Goal: Task Accomplishment & Management: Manage account settings

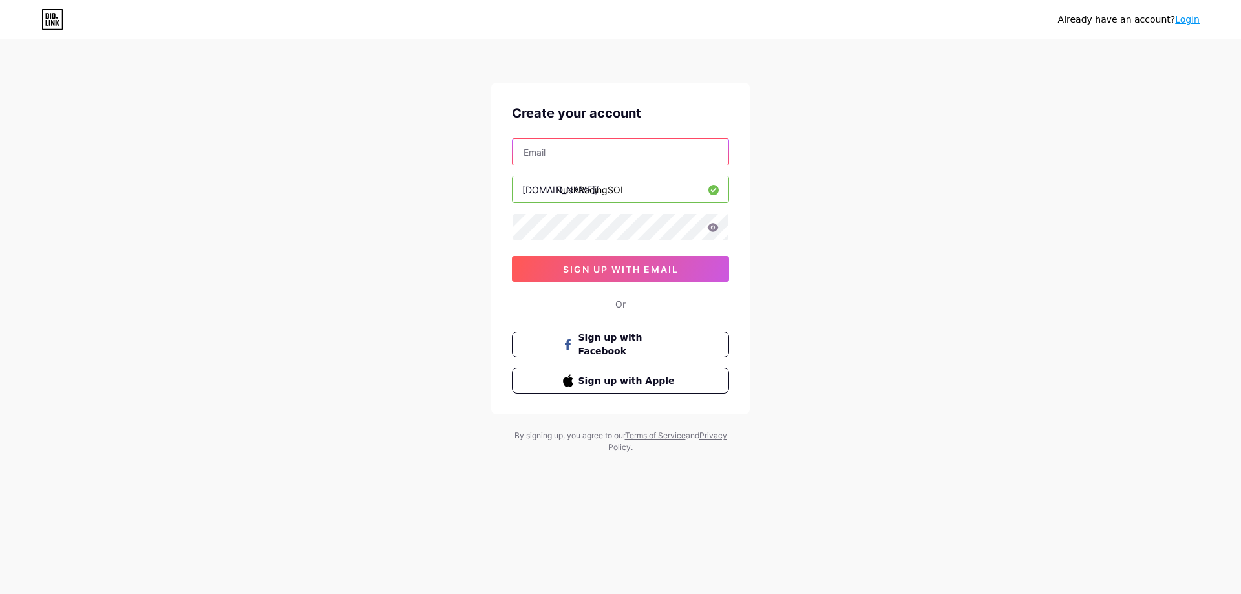
click at [617, 158] on input "text" at bounding box center [621, 152] width 216 height 26
type input "[EMAIL_ADDRESS][DOMAIN_NAME]"
click at [714, 229] on icon at bounding box center [713, 227] width 12 height 9
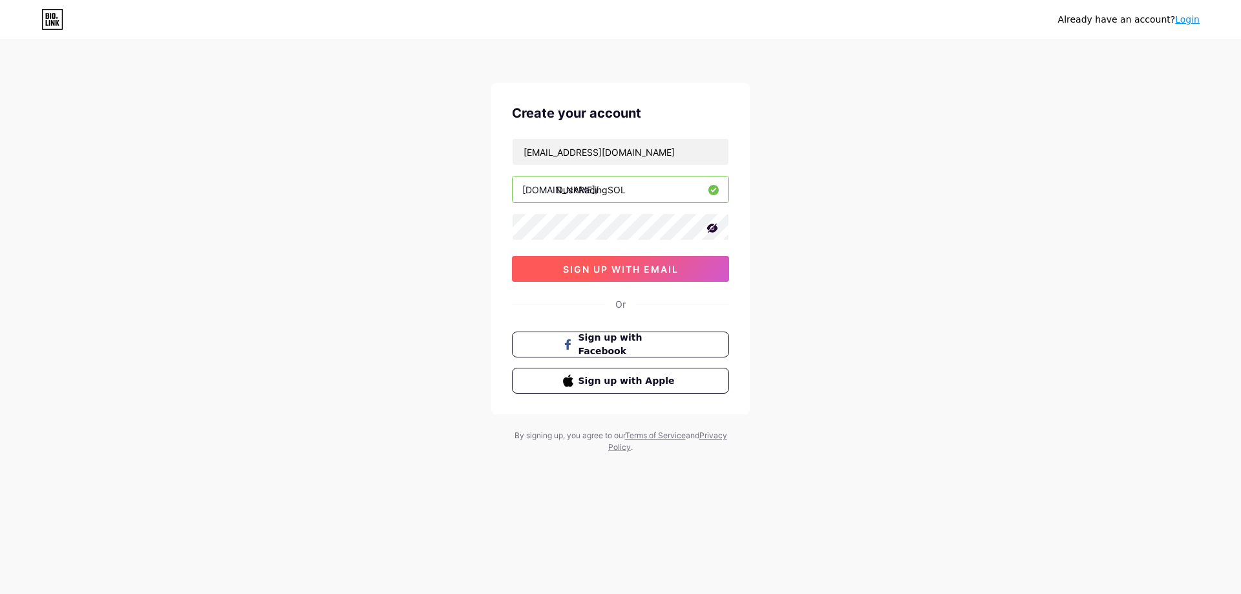
click at [624, 260] on button "sign up with email" at bounding box center [620, 269] width 217 height 26
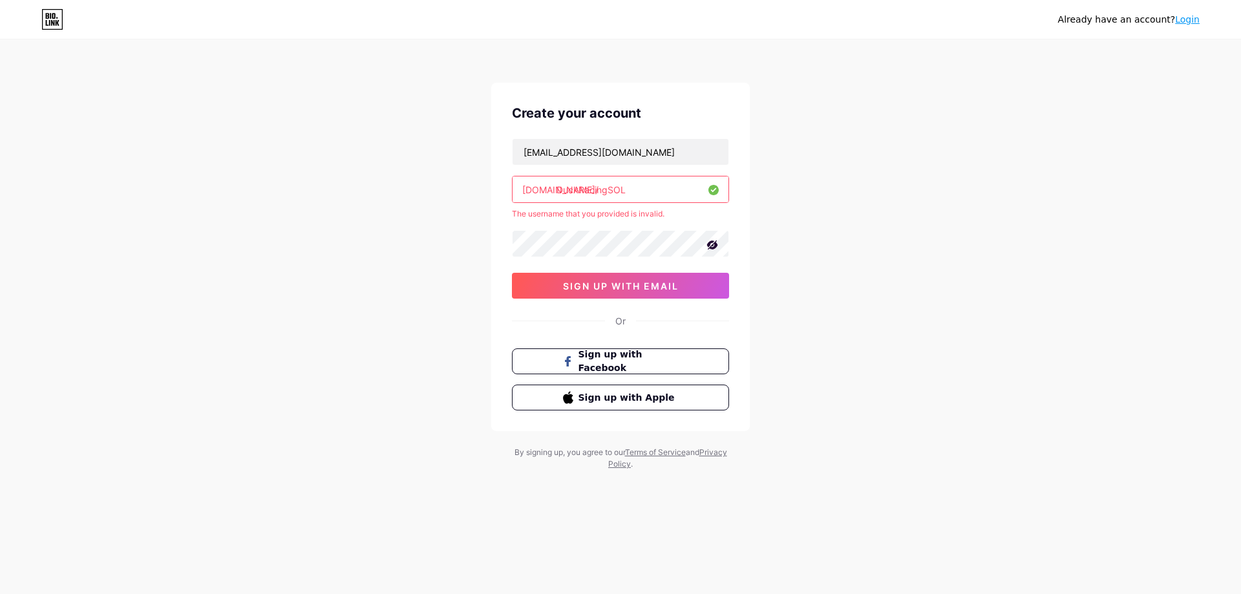
drag, startPoint x: 631, startPoint y: 190, endPoint x: 461, endPoint y: 194, distance: 170.7
click at [438, 189] on div "Already have an account? Login Create your account [EMAIL_ADDRESS][DOMAIN_NAME]…" at bounding box center [620, 255] width 1241 height 511
click at [683, 215] on div "The username that you provided is invalid." at bounding box center [620, 214] width 217 height 12
drag, startPoint x: 649, startPoint y: 222, endPoint x: 639, endPoint y: 215, distance: 12.2
click at [649, 222] on div "[EMAIL_ADDRESS][DOMAIN_NAME] [DOMAIN_NAME]/ DuckRacingSOL The username that you…" at bounding box center [620, 218] width 217 height 160
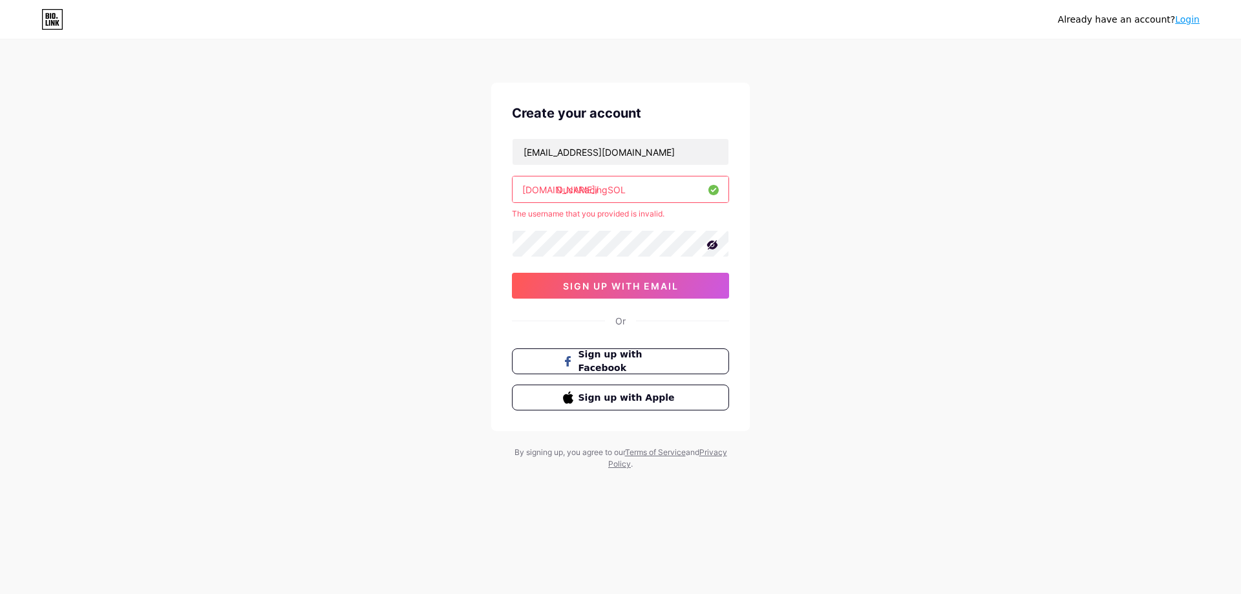
click at [586, 195] on input "DuckRacingSOL" at bounding box center [621, 189] width 216 height 26
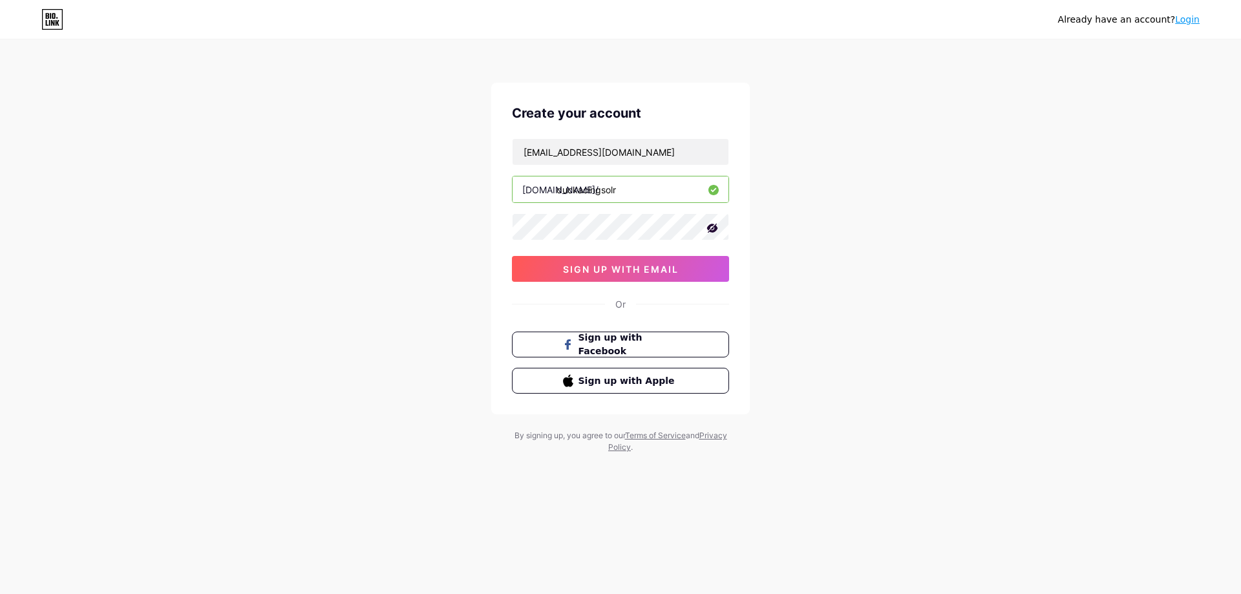
drag, startPoint x: 639, startPoint y: 184, endPoint x: 575, endPoint y: 195, distance: 65.0
click at [575, 195] on input "duckacingsolr" at bounding box center [621, 189] width 216 height 26
type input "duckracingsol"
click at [679, 264] on span "sign up with email" at bounding box center [621, 269] width 116 height 11
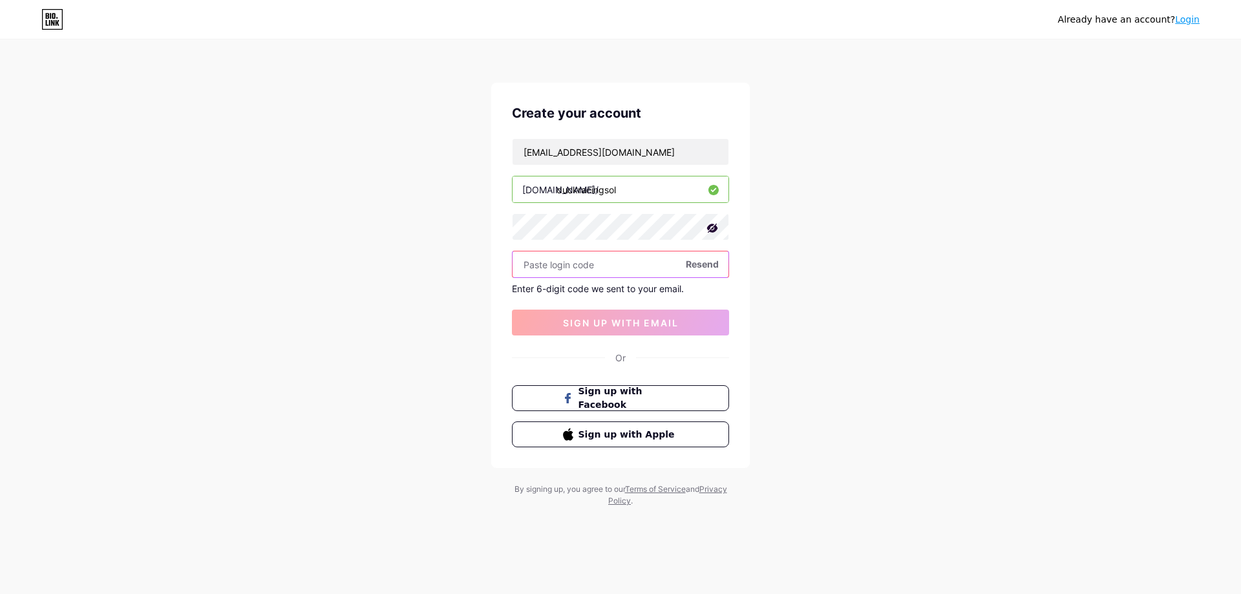
paste input "151129"
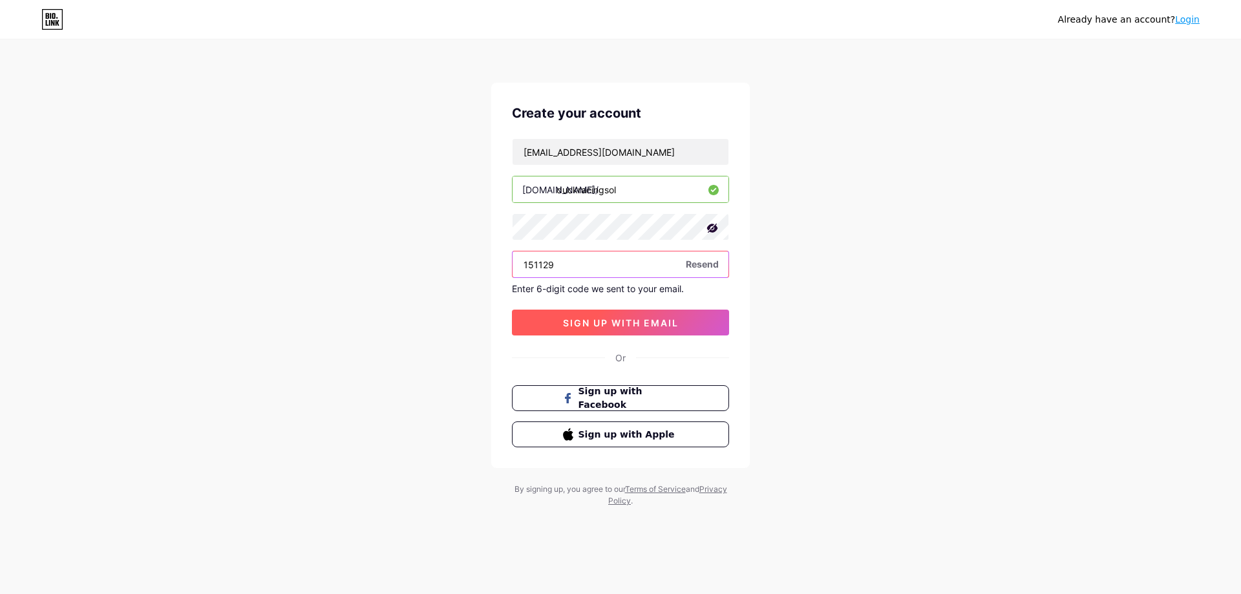
type input "151129"
click at [611, 321] on span "sign up with email" at bounding box center [621, 322] width 116 height 11
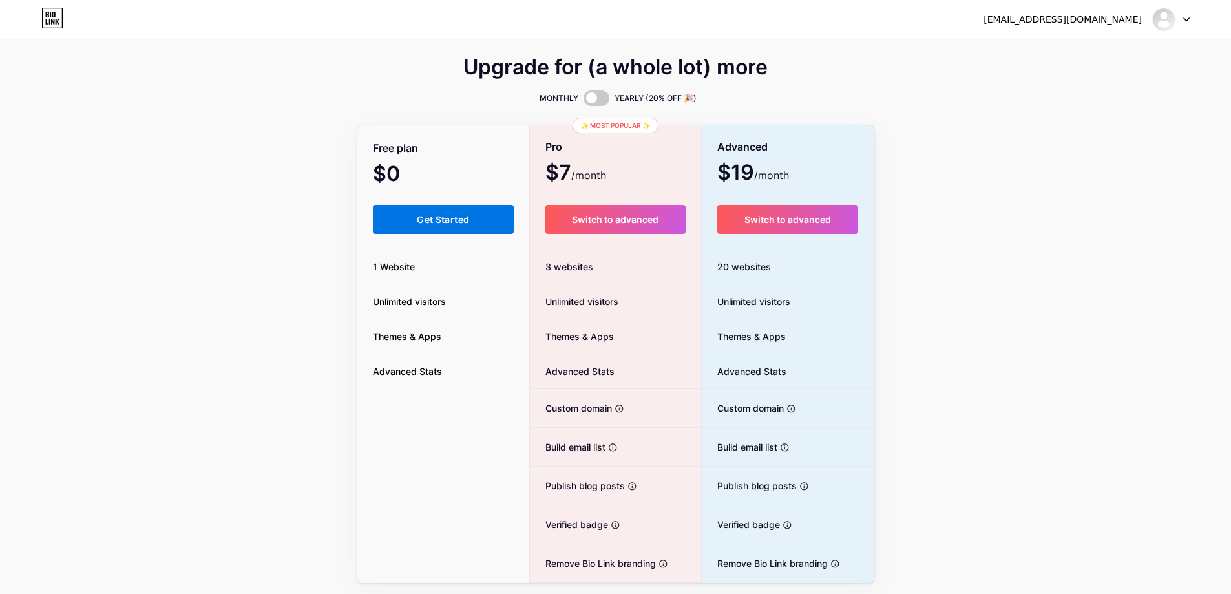
click at [487, 222] on button "Get Started" at bounding box center [444, 219] width 142 height 29
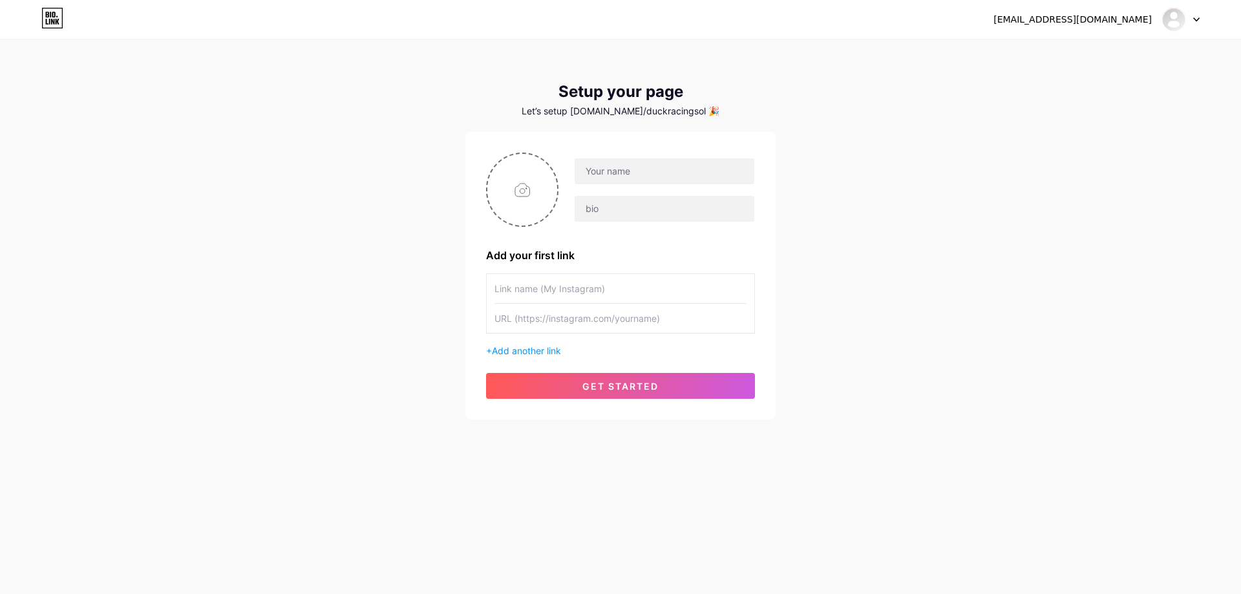
click at [649, 290] on input "text" at bounding box center [620, 288] width 252 height 29
click at [631, 180] on input "text" at bounding box center [665, 171] width 180 height 26
click at [544, 353] on span "Add another link" at bounding box center [526, 350] width 69 height 11
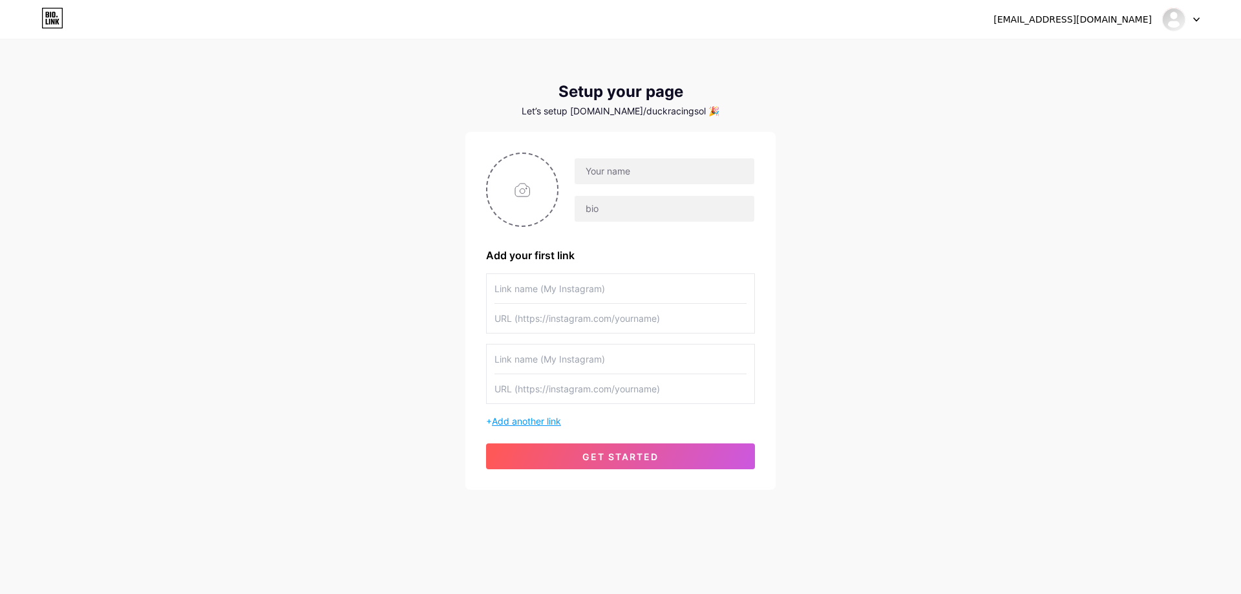
click at [545, 416] on span "Add another link" at bounding box center [526, 421] width 69 height 11
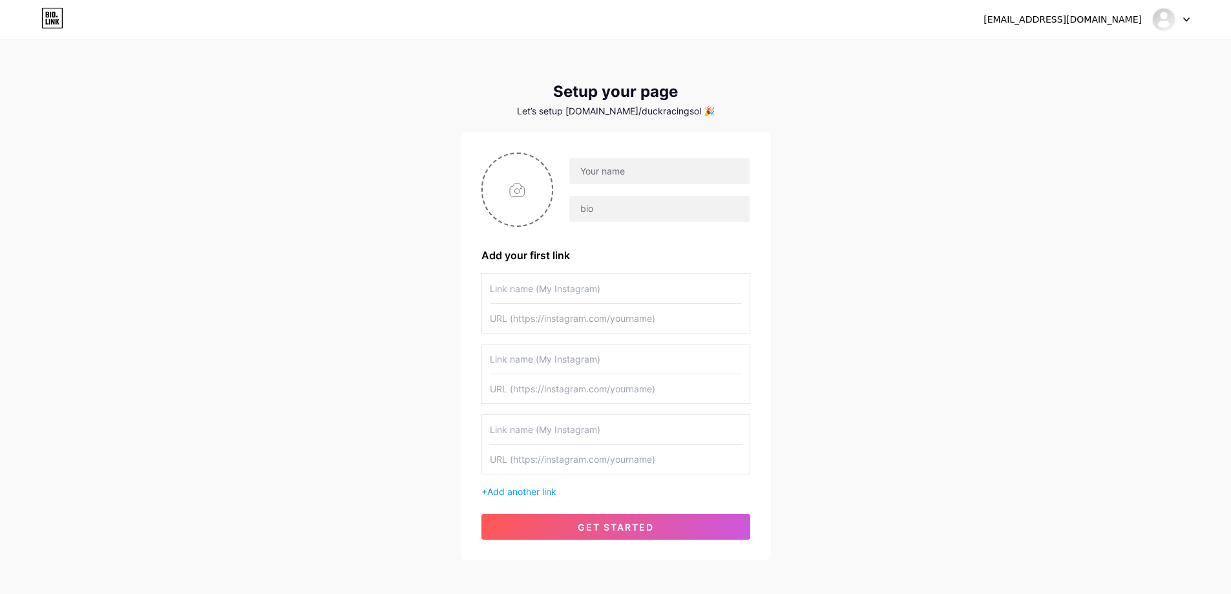
click at [619, 420] on input "text" at bounding box center [616, 429] width 252 height 29
click at [526, 214] on input "file" at bounding box center [518, 190] width 70 height 72
type input "C:\fakepath\225f49f2-52a4-44e2-9a52-065f888ff528.png"
click at [631, 167] on input "text" at bounding box center [659, 171] width 180 height 26
type input "D"
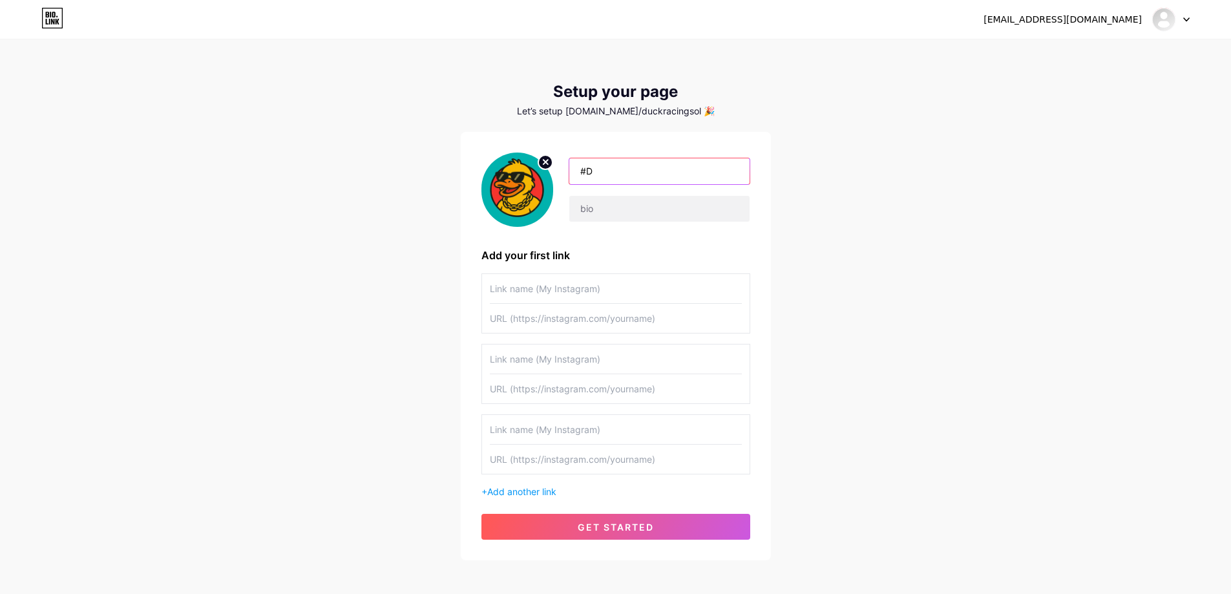
type input "#"
click at [611, 171] on input "$DUCKCOIN" at bounding box center [659, 171] width 180 height 26
type input "$DUCK COIN"
click at [611, 205] on input "text" at bounding box center [659, 209] width 180 height 26
paste input "Born to [GEOGRAPHIC_DATA]. Built for gains 🦆"
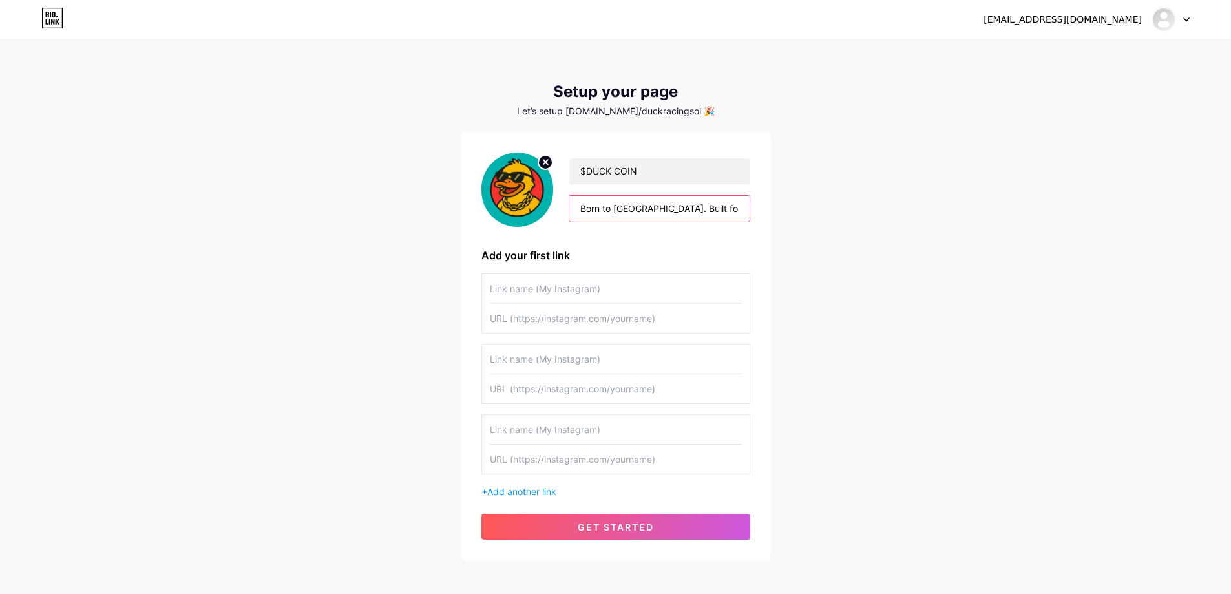
type input "Born to [GEOGRAPHIC_DATA]. Built for gains 🦆"
click at [639, 284] on input "text" at bounding box center [616, 288] width 252 height 29
type input "Telegram"
click at [582, 317] on input "text" at bounding box center [616, 318] width 252 height 29
paste input "[URL][DOMAIN_NAME]"
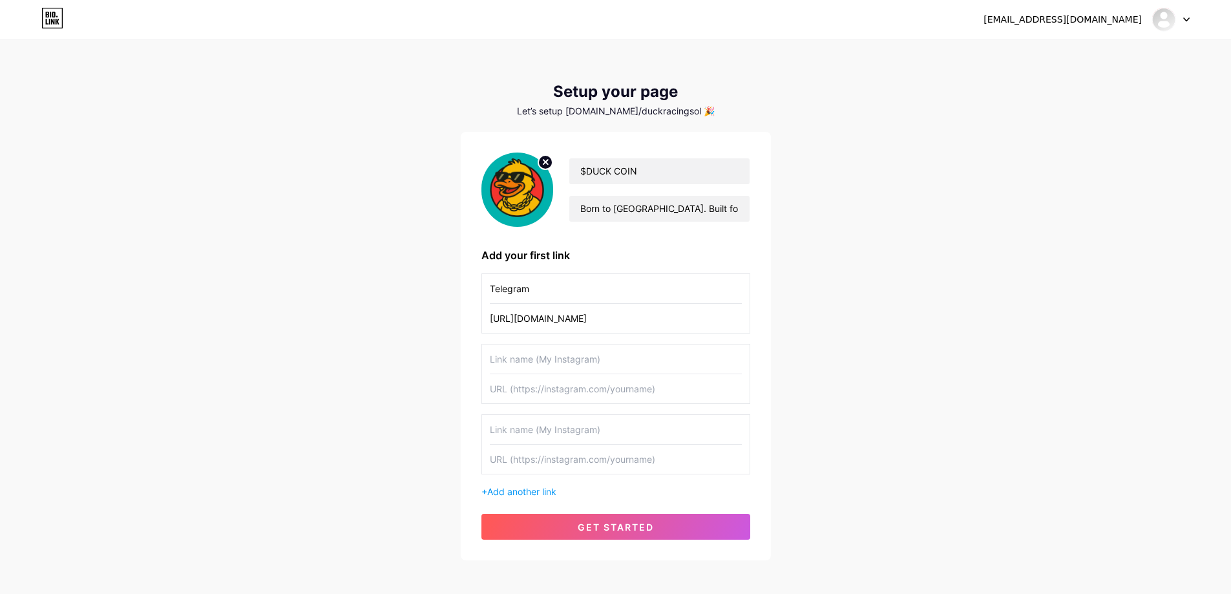
type input "[URL][DOMAIN_NAME]"
click at [570, 359] on input "text" at bounding box center [616, 359] width 252 height 29
click at [634, 297] on input "Telegram" at bounding box center [616, 288] width 252 height 29
type input "Telegram Channel"
click at [619, 358] on input "text" at bounding box center [616, 359] width 252 height 29
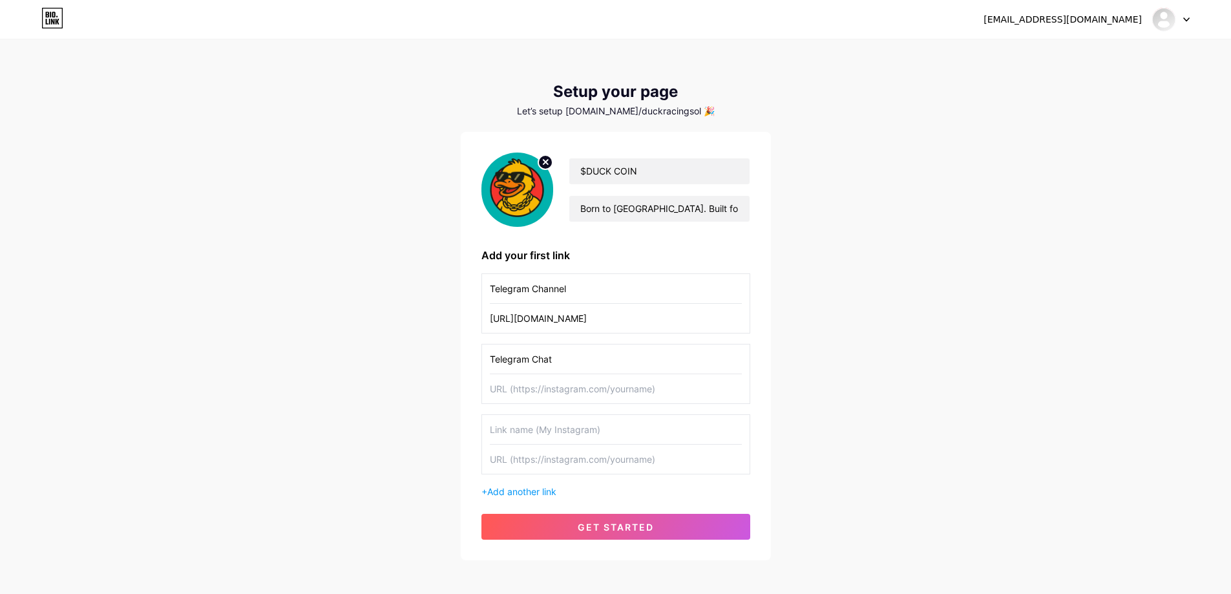
type input "Telegram Chat"
click at [602, 399] on input "text" at bounding box center [616, 388] width 252 height 29
paste input "[URL][DOMAIN_NAME]"
type input "[URL][DOMAIN_NAME]"
click at [592, 429] on input "text" at bounding box center [616, 429] width 252 height 29
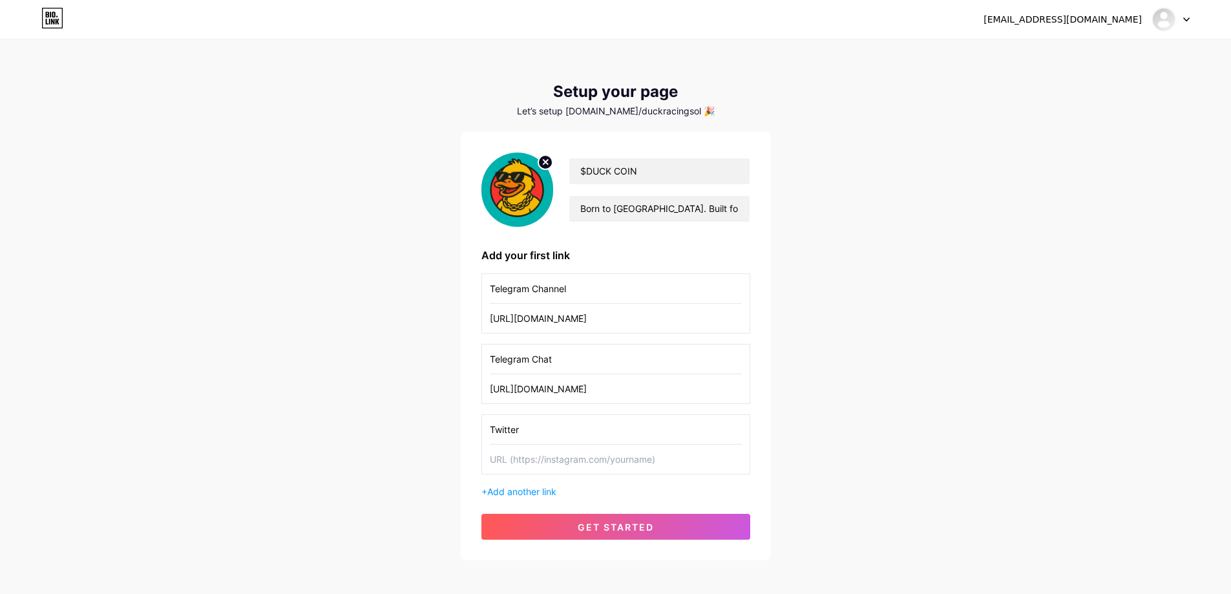
type input "Twitter"
click at [556, 455] on input "text" at bounding box center [616, 459] width 252 height 29
paste input "[URL][DOMAIN_NAME]"
type input "[URL][DOMAIN_NAME]"
click at [551, 486] on span "Add another link" at bounding box center [521, 491] width 69 height 11
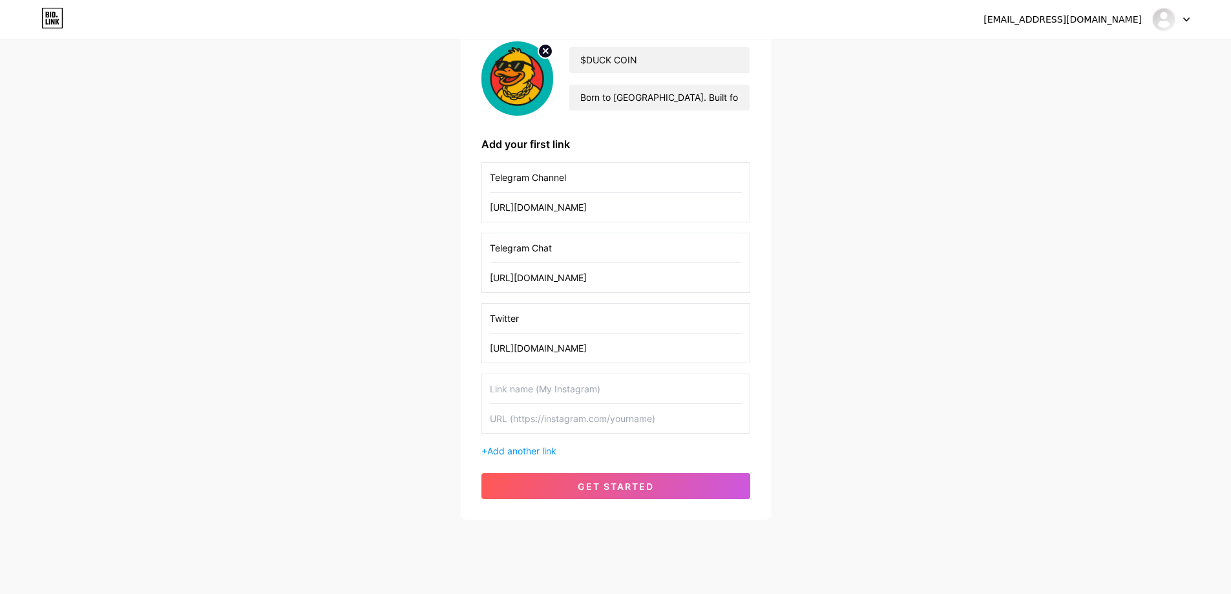
scroll to position [130, 0]
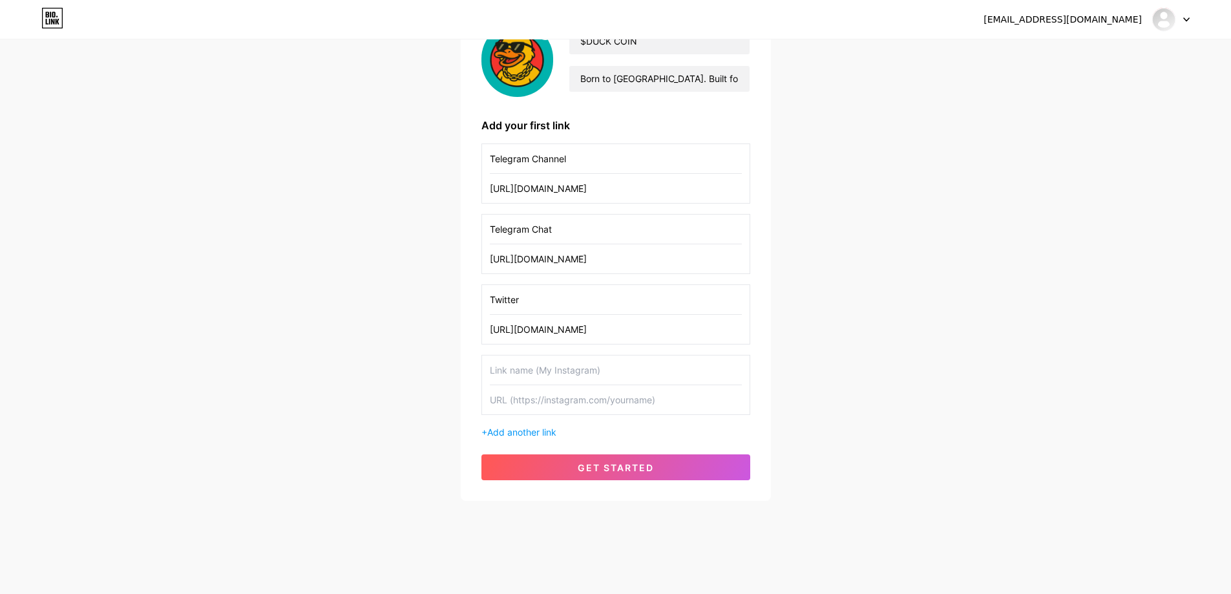
click at [580, 377] on input "text" at bounding box center [616, 369] width 252 height 29
type input "DexTools"
click at [607, 405] on input "text" at bounding box center [616, 399] width 252 height 29
paste input "[URL][DOMAIN_NAME]"
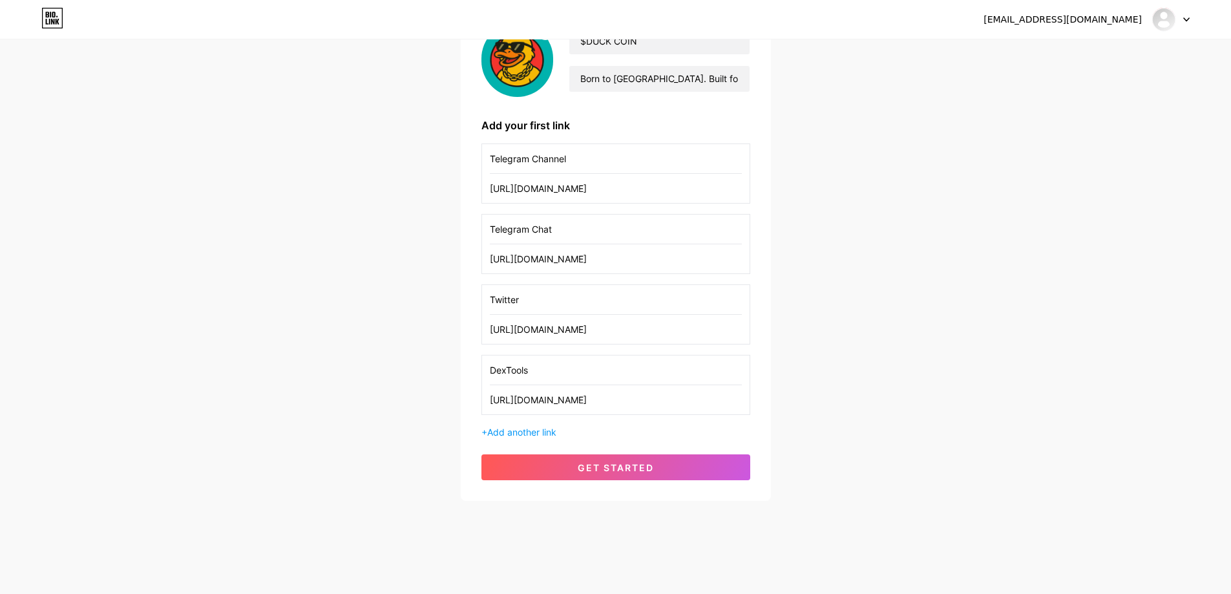
drag, startPoint x: 647, startPoint y: 404, endPoint x: 374, endPoint y: 407, distance: 273.4
click at [374, 407] on div "[EMAIL_ADDRESS][DOMAIN_NAME] Dashboard Logout Setup your page Let’s setup [DOMA…" at bounding box center [615, 206] width 1231 height 672
type input "[URL][DOMAIN_NAME]"
click at [617, 424] on div "Telegram Channel [URL][DOMAIN_NAME] Telegram Chat [URL][DOMAIN_NAME] Twitter [U…" at bounding box center [616, 290] width 269 height 295
click at [515, 430] on span "Add another link" at bounding box center [521, 432] width 69 height 11
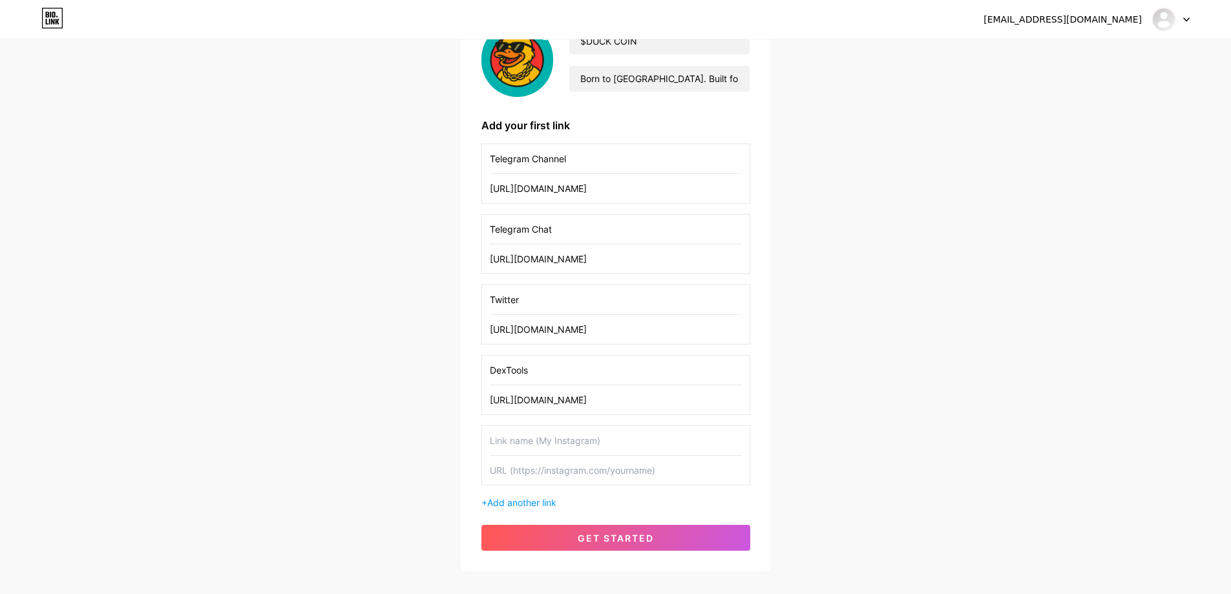
click at [527, 432] on input "text" at bounding box center [616, 440] width 252 height 29
paste input "dexscreener"
drag, startPoint x: 493, startPoint y: 442, endPoint x: 481, endPoint y: 441, distance: 12.3
click at [482, 441] on div "dexscreener" at bounding box center [616, 455] width 269 height 60
click at [506, 444] on input "Dexscreener" at bounding box center [616, 440] width 252 height 29
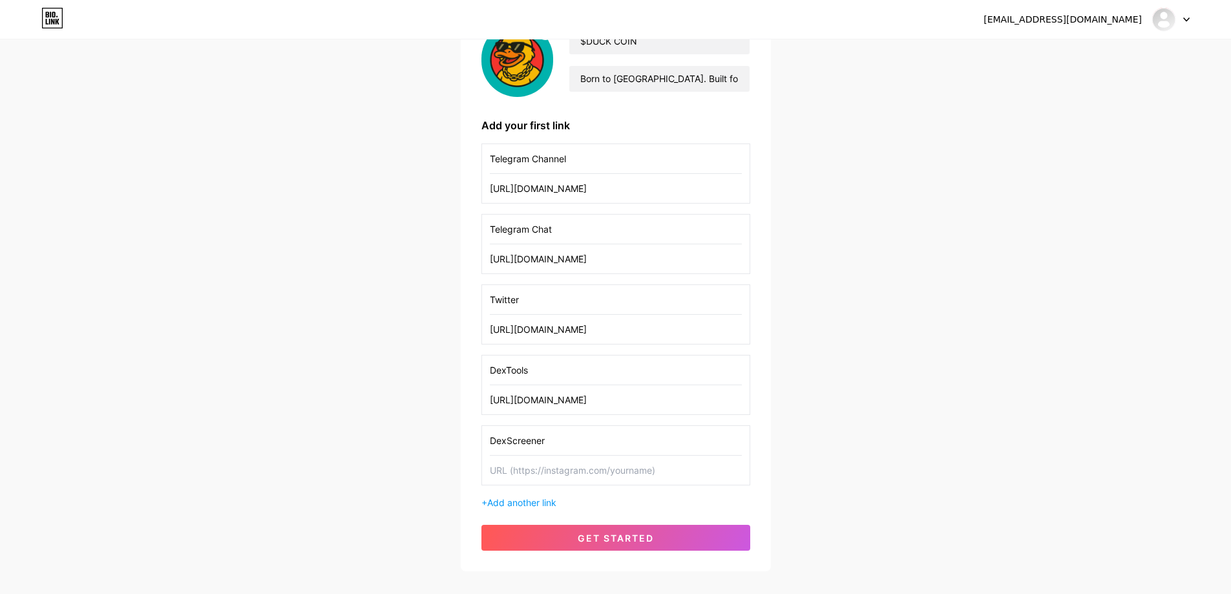
type input "DexScreener"
click at [542, 469] on input "text" at bounding box center [616, 470] width 252 height 29
paste input "[URL][DOMAIN_NAME]"
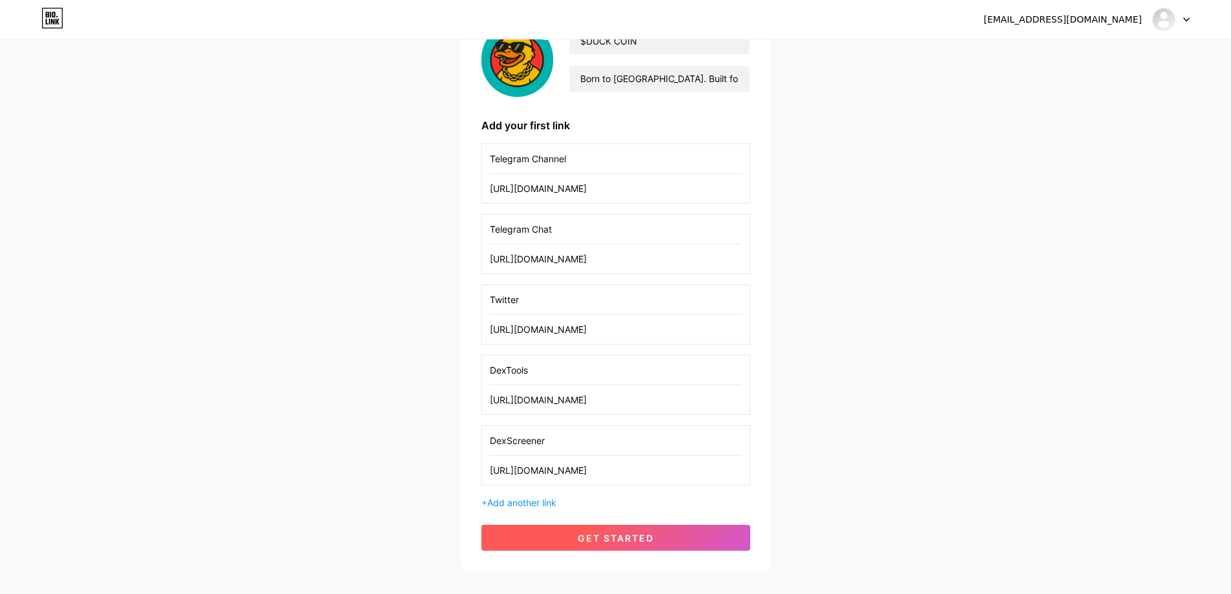
type input "[URL][DOMAIN_NAME]"
click at [606, 529] on button "get started" at bounding box center [616, 538] width 269 height 26
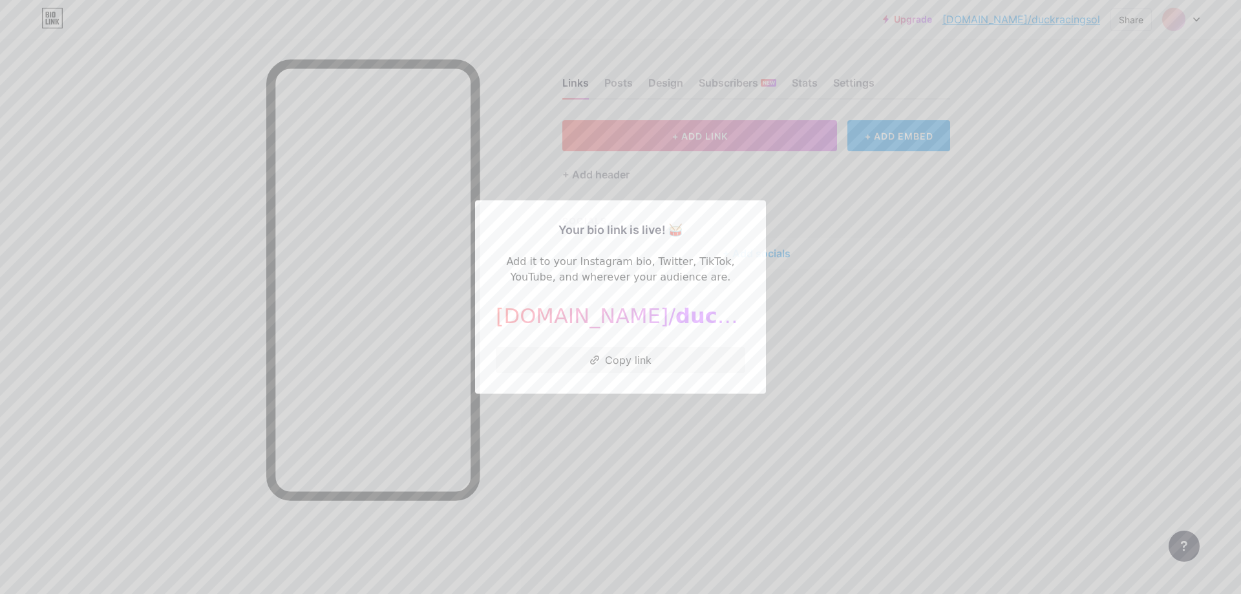
click at [651, 357] on button "Copy link" at bounding box center [620, 360] width 249 height 26
click at [623, 367] on button "Copy link" at bounding box center [620, 360] width 249 height 26
click at [621, 354] on button "Copy link" at bounding box center [620, 360] width 249 height 26
click at [675, 321] on span "duckracingsol" at bounding box center [756, 316] width 162 height 25
click at [984, 352] on div at bounding box center [620, 297] width 1241 height 594
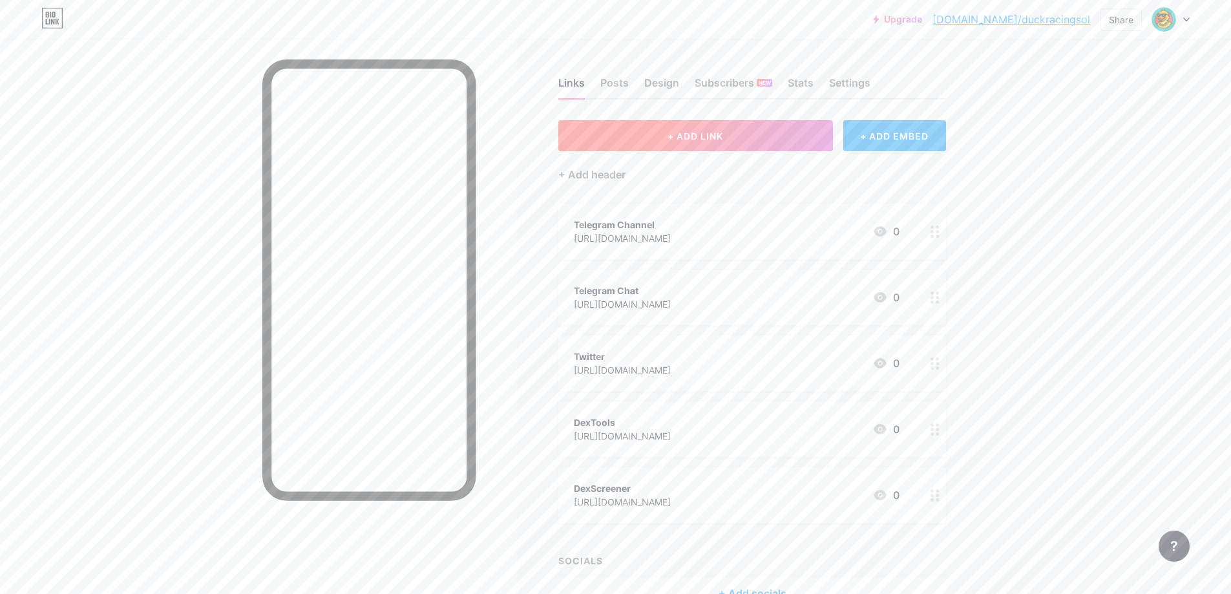
click at [779, 130] on button "+ ADD LINK" at bounding box center [695, 135] width 275 height 31
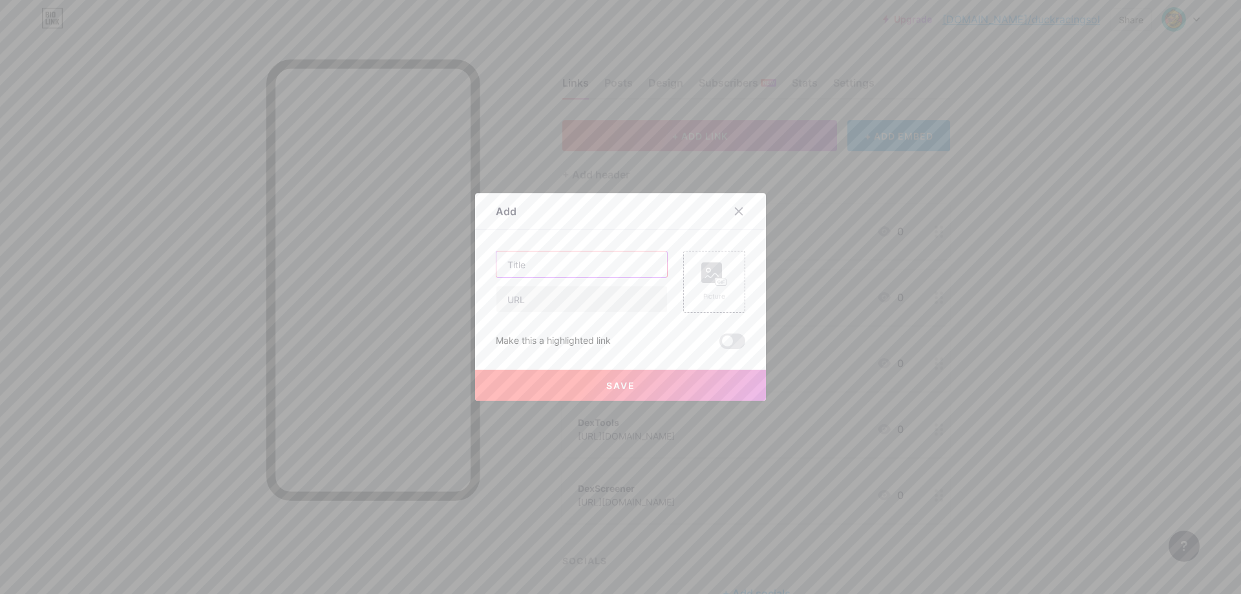
click at [635, 263] on input "text" at bounding box center [581, 264] width 171 height 26
type input "Website"
click at [596, 293] on input "text" at bounding box center [581, 299] width 171 height 26
paste input "[URL][DOMAIN_NAME]"
type input "[URL][DOMAIN_NAME]"
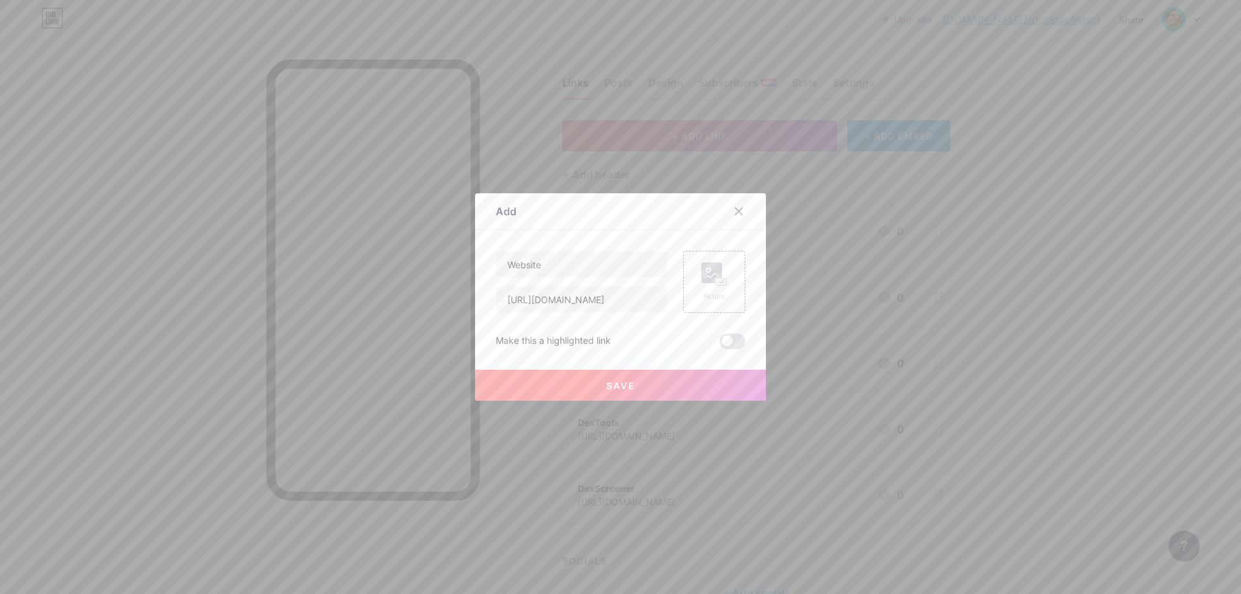
click at [671, 373] on button "Save" at bounding box center [620, 385] width 291 height 31
